Goal: Information Seeking & Learning: Learn about a topic

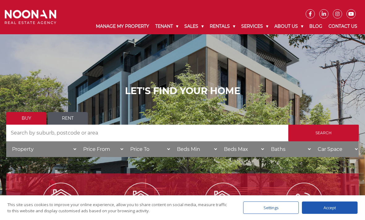
click at [104, 136] on input "Search by Address" at bounding box center [147, 133] width 282 height 17
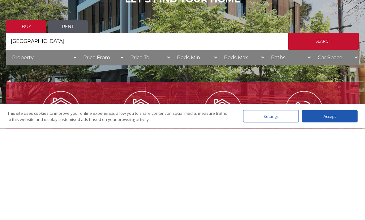
type input "[GEOGRAPHIC_DATA]"
click at [323, 125] on input "Search" at bounding box center [323, 133] width 70 height 17
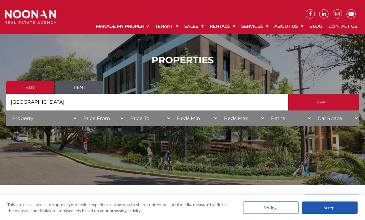
click at [317, 109] on input "Search" at bounding box center [323, 102] width 70 height 17
click at [214, 58] on link "Properties for Sale" at bounding box center [223, 57] width 74 height 8
click at [237, 45] on link "Residential for Rent" at bounding box center [248, 41] width 74 height 8
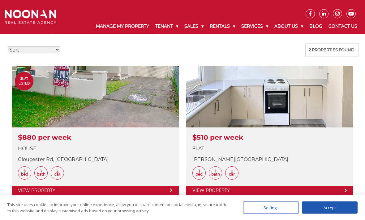
scroll to position [151, 0]
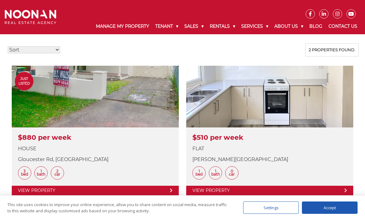
click at [41, 99] on link at bounding box center [95, 131] width 167 height 130
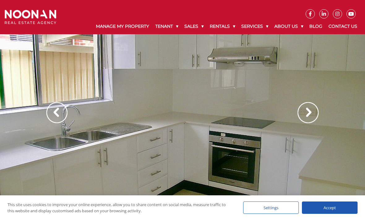
click at [249, 77] on div at bounding box center [182, 119] width 365 height 170
click at [312, 112] on img at bounding box center [307, 112] width 21 height 21
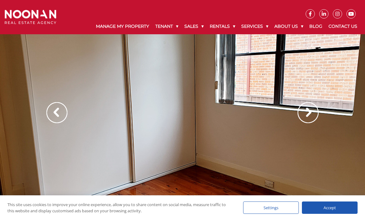
click at [308, 114] on img at bounding box center [307, 112] width 21 height 21
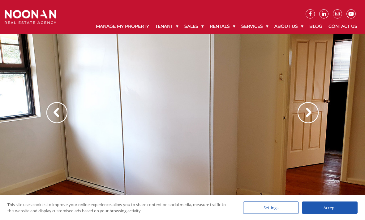
click at [310, 115] on img at bounding box center [307, 112] width 21 height 21
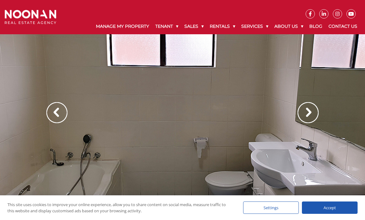
click at [303, 116] on img at bounding box center [307, 112] width 21 height 21
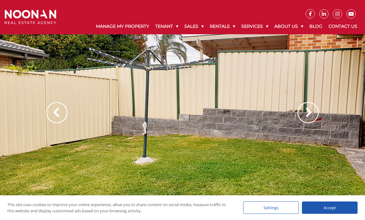
click at [305, 116] on img at bounding box center [307, 112] width 21 height 21
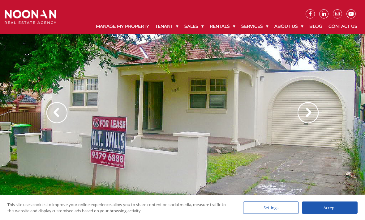
click at [307, 114] on img at bounding box center [307, 112] width 21 height 21
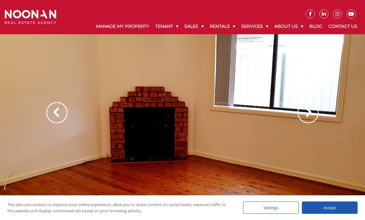
click at [302, 118] on img at bounding box center [307, 112] width 21 height 21
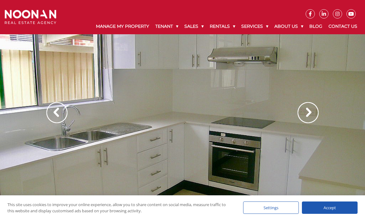
click at [307, 116] on img at bounding box center [307, 112] width 21 height 21
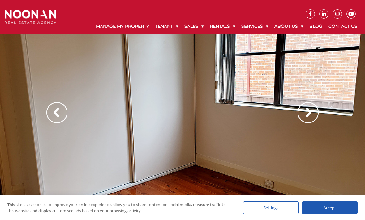
click at [306, 114] on img at bounding box center [307, 112] width 21 height 21
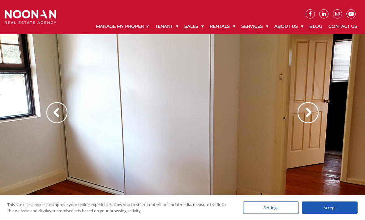
click at [307, 114] on img at bounding box center [307, 112] width 21 height 21
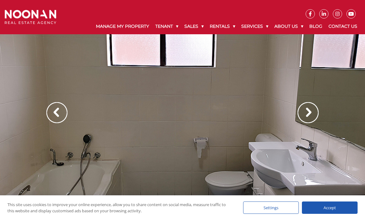
click at [309, 109] on img at bounding box center [307, 112] width 21 height 21
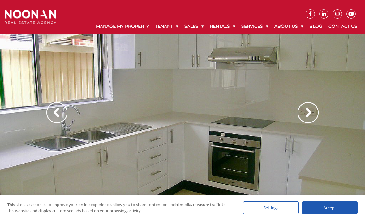
click at [281, 135] on div at bounding box center [182, 119] width 365 height 170
click at [279, 115] on div at bounding box center [182, 119] width 365 height 170
